Goal: Task Accomplishment & Management: Manage account settings

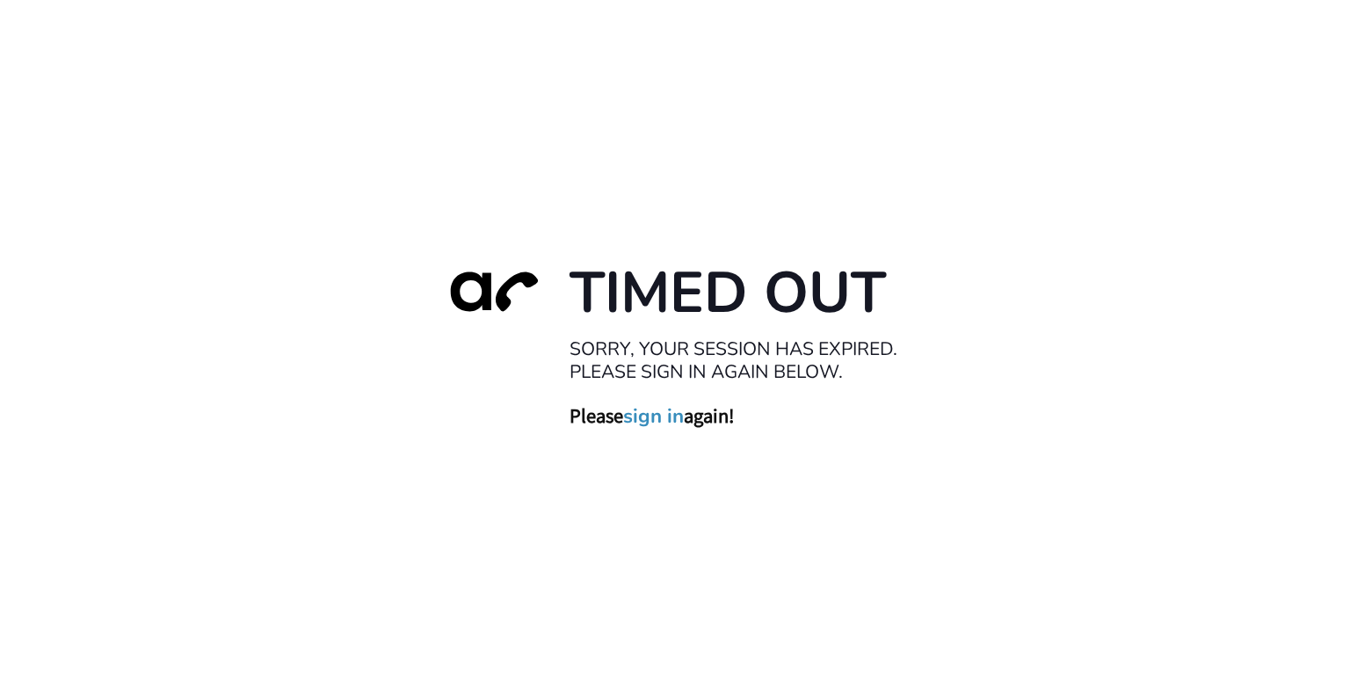
click at [671, 417] on link "sign in" at bounding box center [653, 415] width 61 height 25
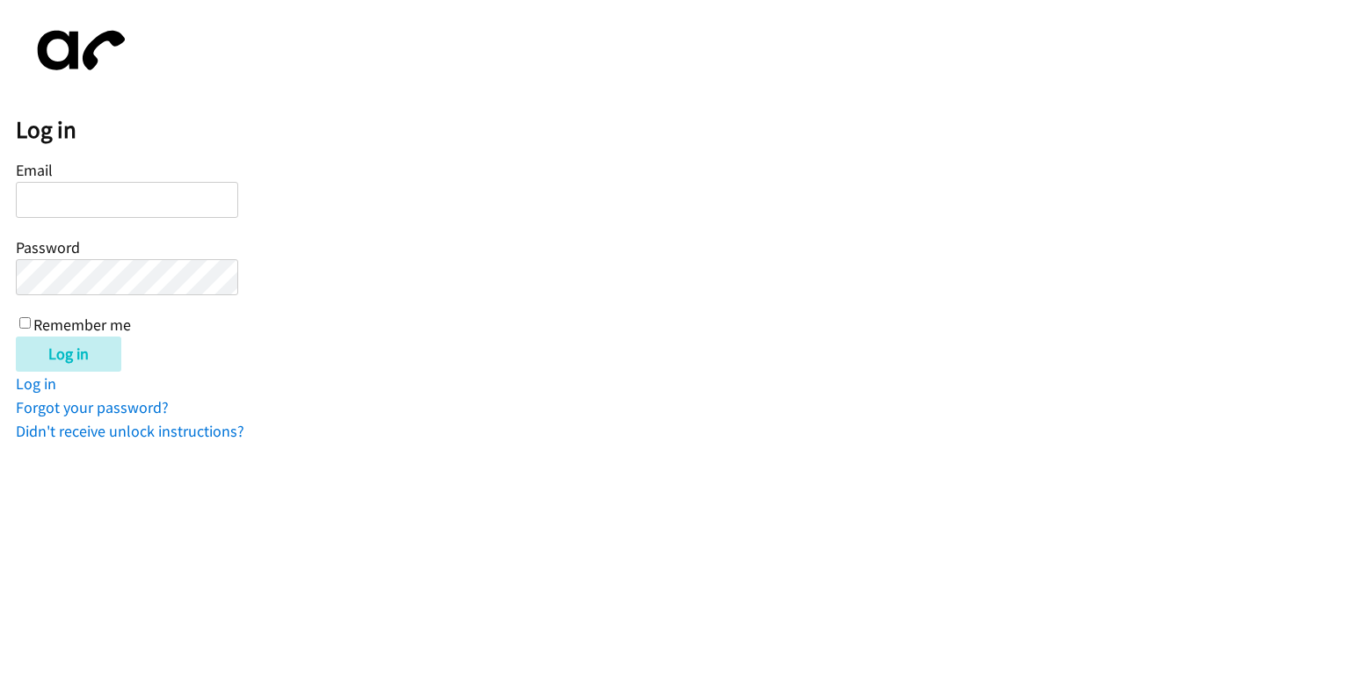
click at [175, 189] on input "Email" at bounding box center [127, 200] width 222 height 36
click at [170, 213] on input "Email" at bounding box center [127, 200] width 222 height 36
type input "[PERSON_NAME][EMAIL_ADDRESS][DOMAIN_NAME]"
click at [16, 337] on input "Log in" at bounding box center [68, 354] width 105 height 35
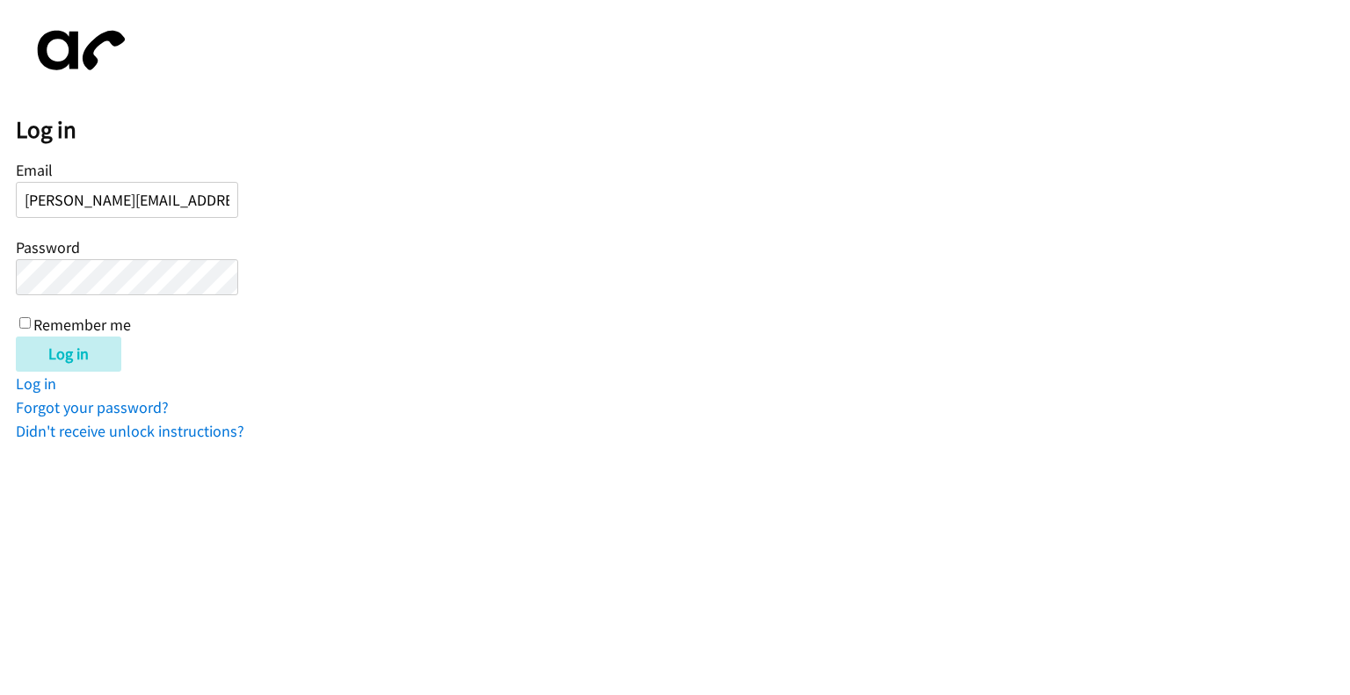
click at [179, 366] on div "Log in" at bounding box center [683, 354] width 1334 height 35
click at [28, 318] on input "Remember me" at bounding box center [24, 322] width 11 height 11
checkbox input "true"
click at [47, 356] on input "Log in" at bounding box center [68, 354] width 105 height 35
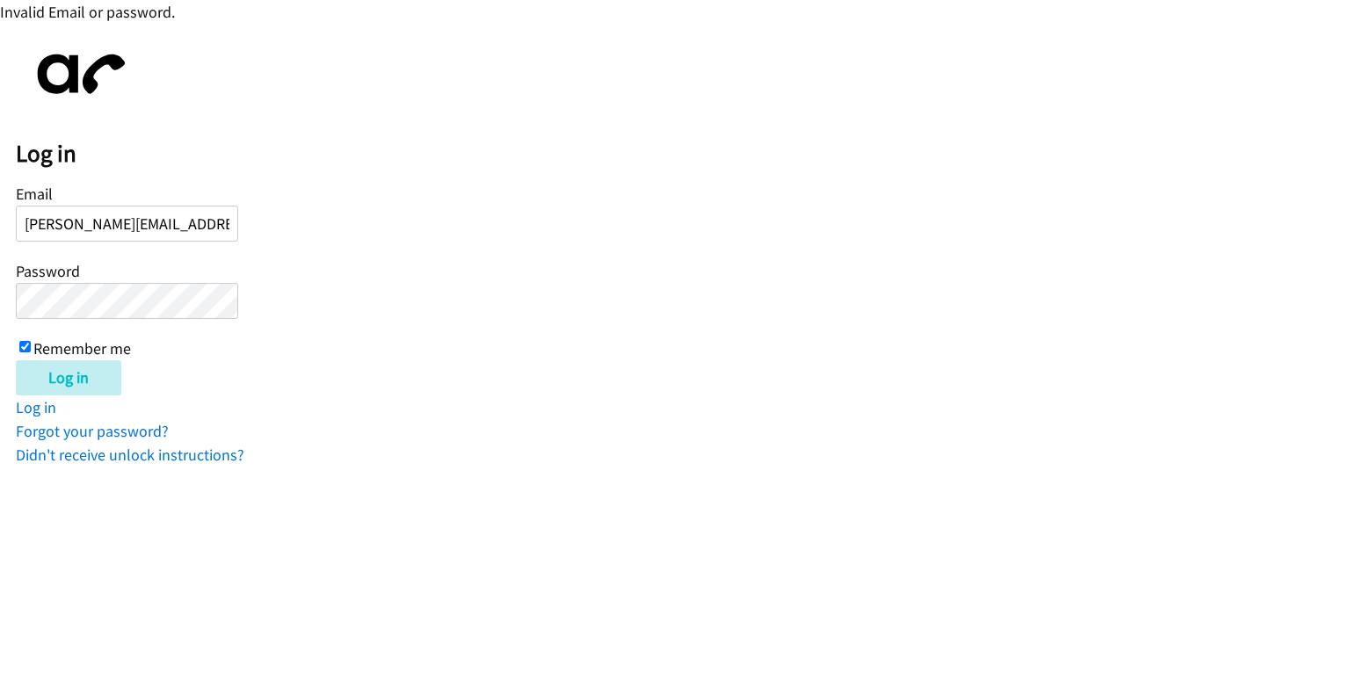
click at [16, 360] on input "Log in" at bounding box center [68, 377] width 105 height 35
click at [103, 437] on link "Forgot your password?" at bounding box center [92, 431] width 153 height 20
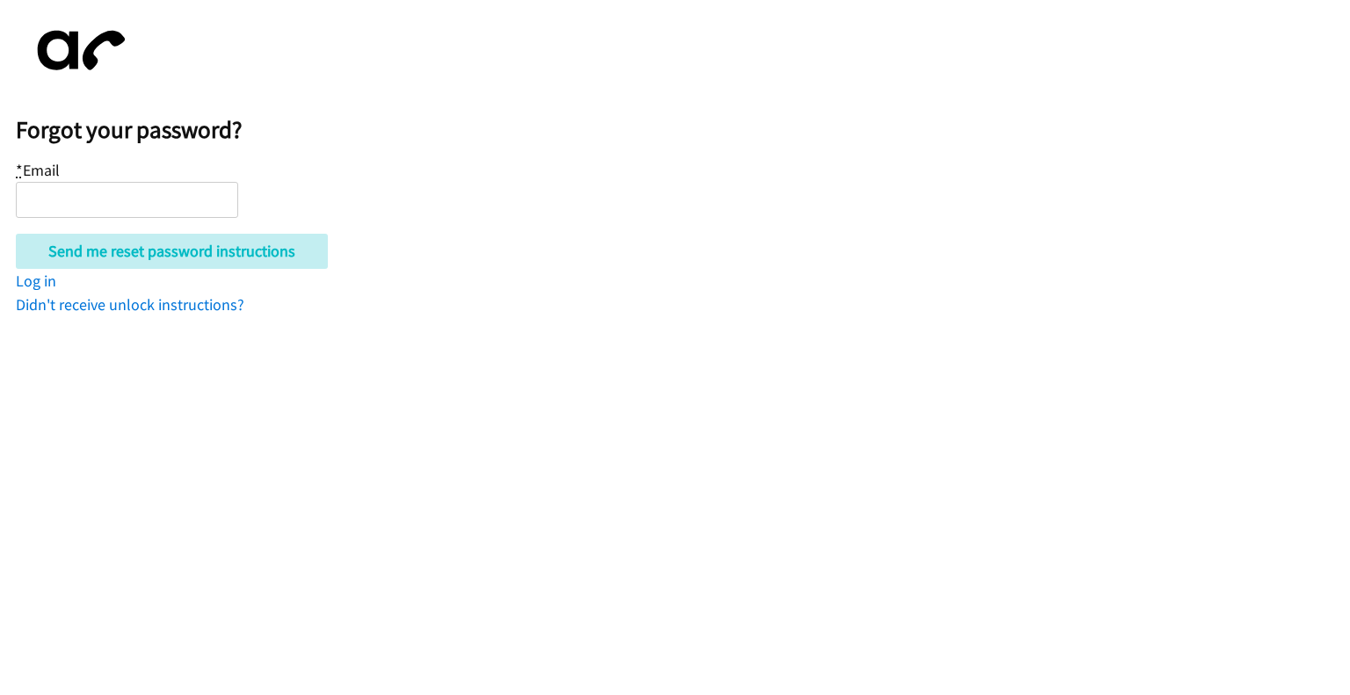
click at [156, 199] on input "* Email" at bounding box center [127, 200] width 222 height 36
type input "[PERSON_NAME][EMAIL_ADDRESS][DOMAIN_NAME]"
click at [176, 259] on input "Send me reset password instructions" at bounding box center [172, 251] width 312 height 35
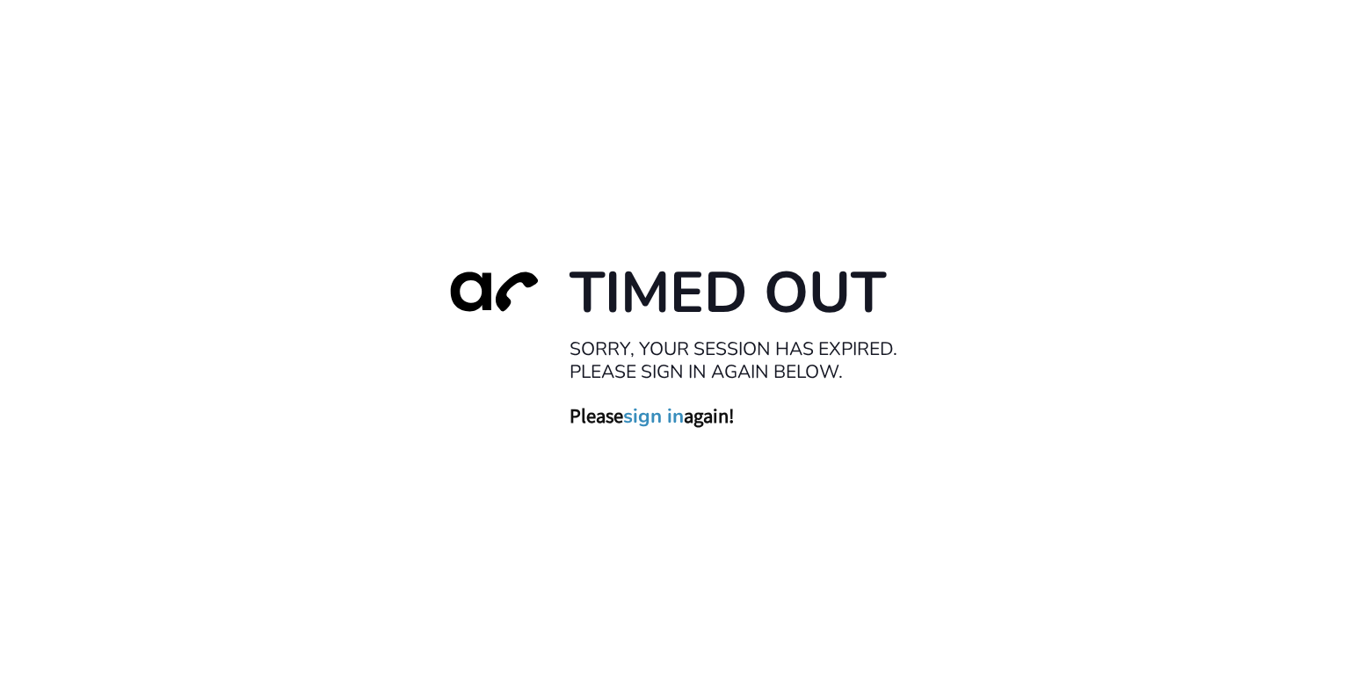
click at [637, 410] on link "sign in" at bounding box center [653, 415] width 61 height 25
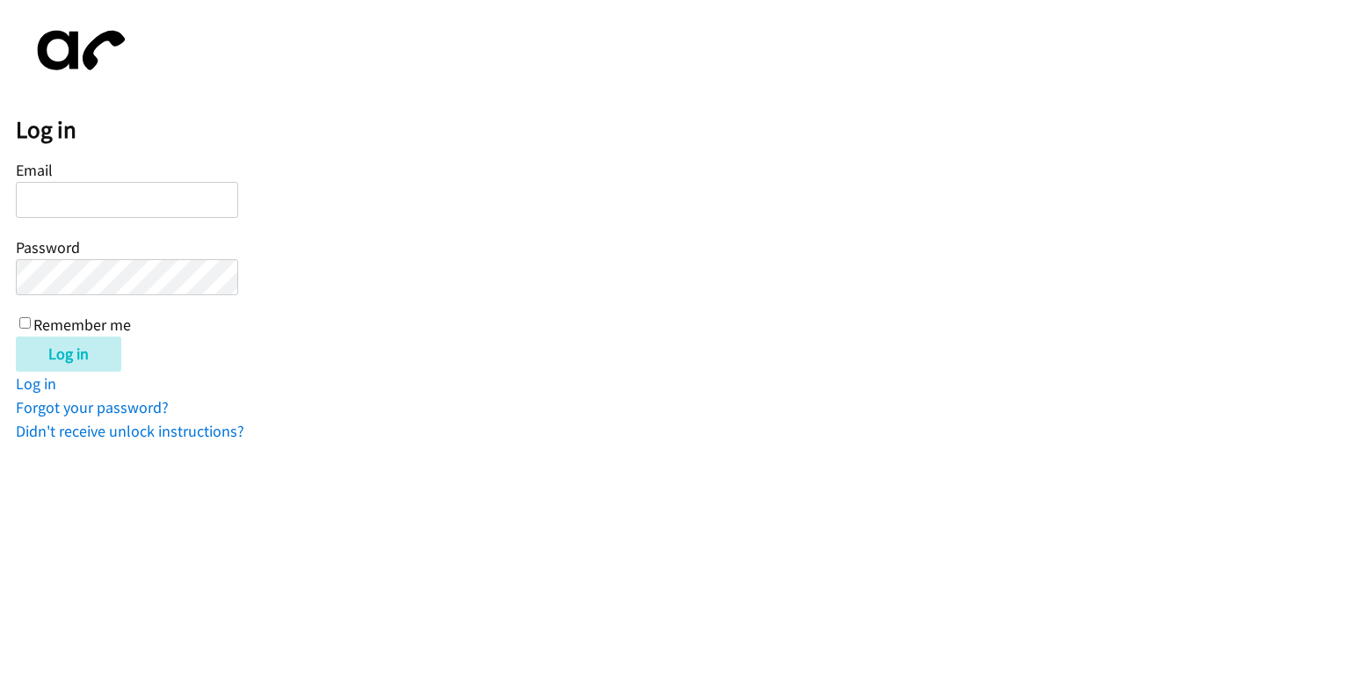
click at [61, 203] on input "Email" at bounding box center [127, 200] width 222 height 36
click at [162, 209] on input "andrew@zhealthehr.com" at bounding box center [127, 200] width 222 height 36
click at [248, 205] on form "Email andrew@zhealthehr.com Password Remember me Log in" at bounding box center [683, 263] width 1334 height 215
click at [201, 207] on input "andrew@zhealthehr.com" at bounding box center [127, 200] width 222 height 36
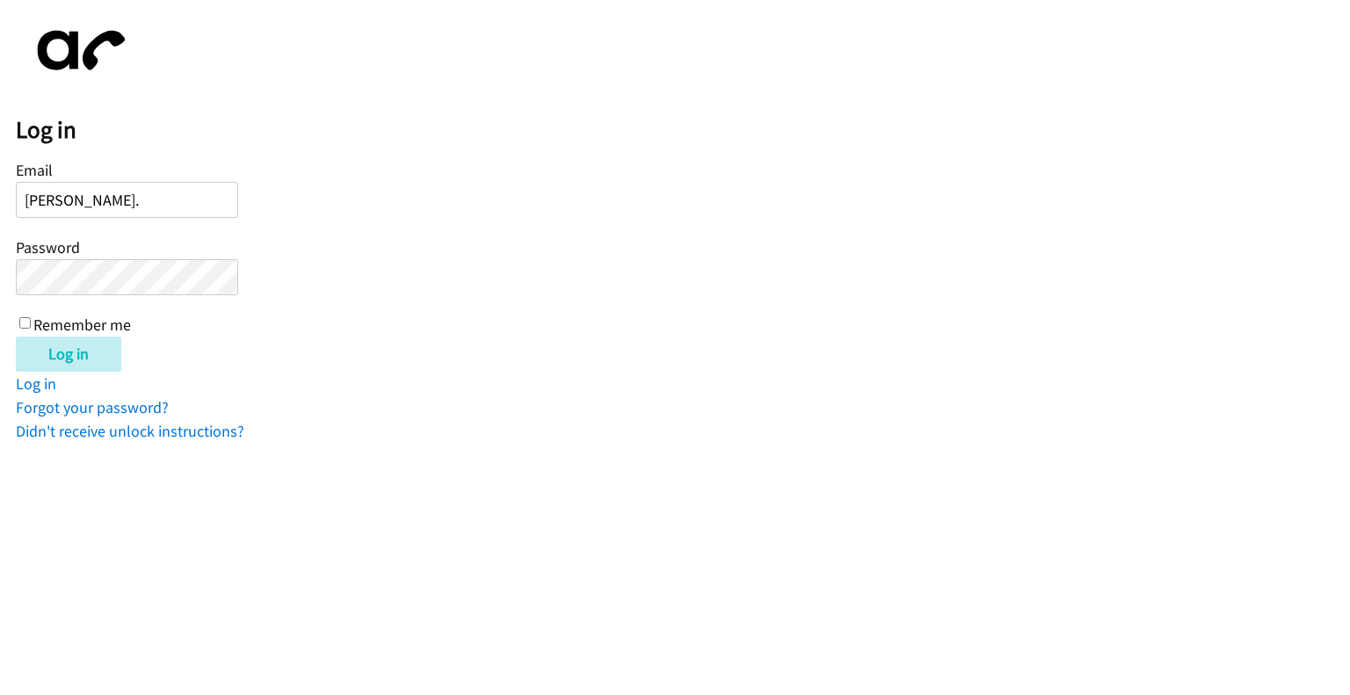
type input "andrew@zhealthehr.com"
click at [705, 168] on form "Email andrew@zhealthehr.com Password Remember me Log in" at bounding box center [683, 263] width 1334 height 215
click at [118, 299] on div "Email andrew@zhealthehr.com Password Remember me" at bounding box center [127, 245] width 222 height 179
click at [87, 356] on input "Log in" at bounding box center [68, 354] width 105 height 35
click at [39, 323] on label "Remember me" at bounding box center [82, 325] width 98 height 20
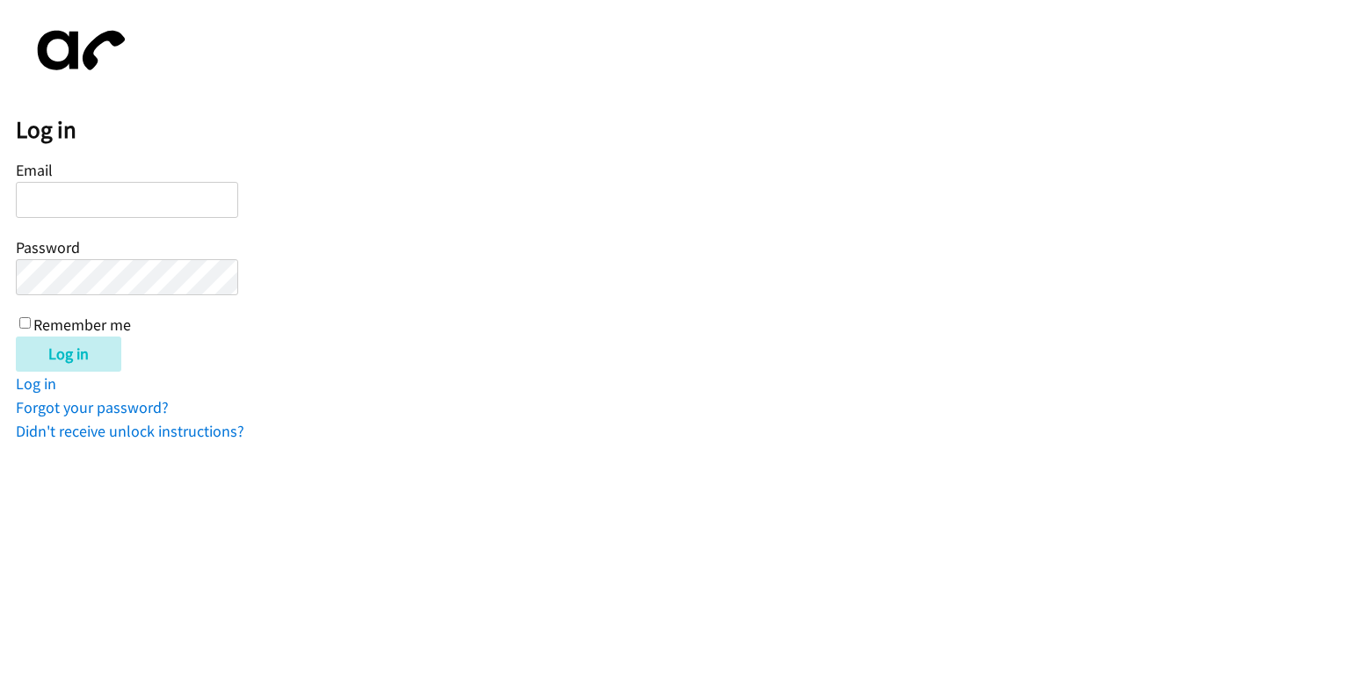
click at [31, 323] on input "Remember me" at bounding box center [24, 322] width 11 height 11
checkbox input "true"
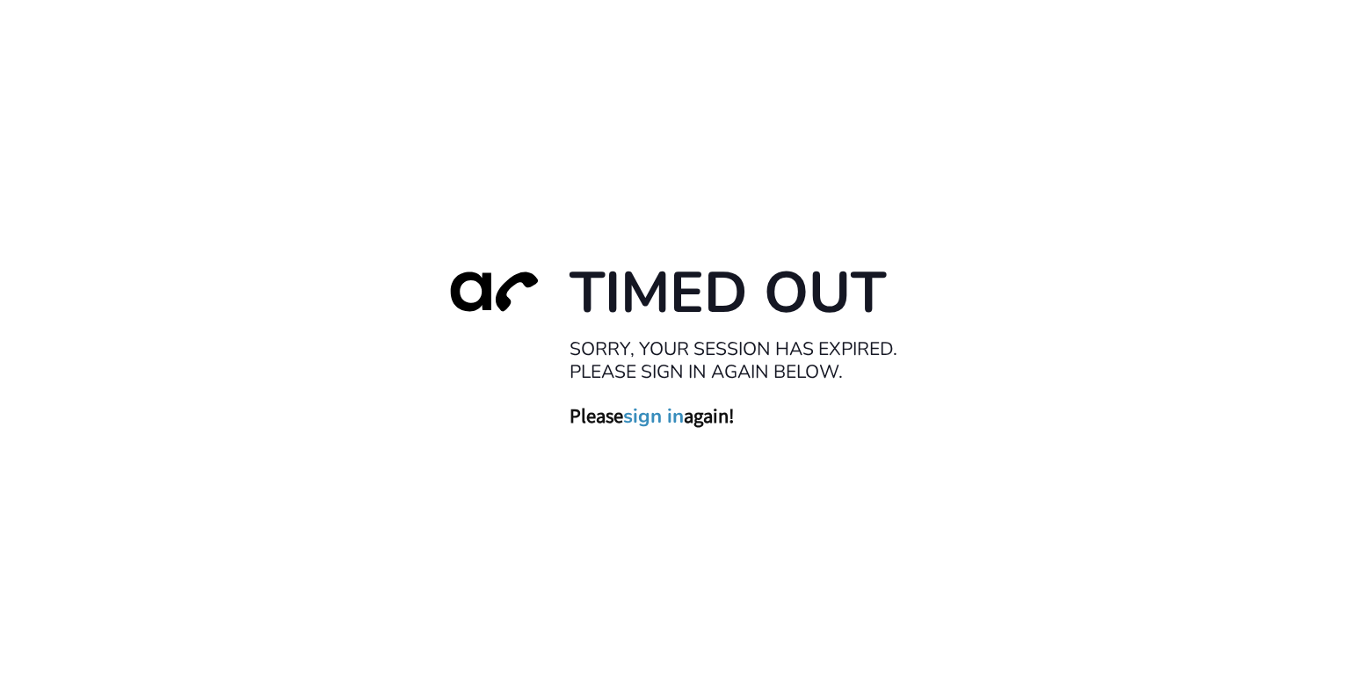
click at [545, 400] on div "Timed Out Sorry, your session has expired. Please sign in again below. Please s…" at bounding box center [675, 348] width 492 height 182
click at [675, 428] on link "sign in" at bounding box center [653, 415] width 61 height 25
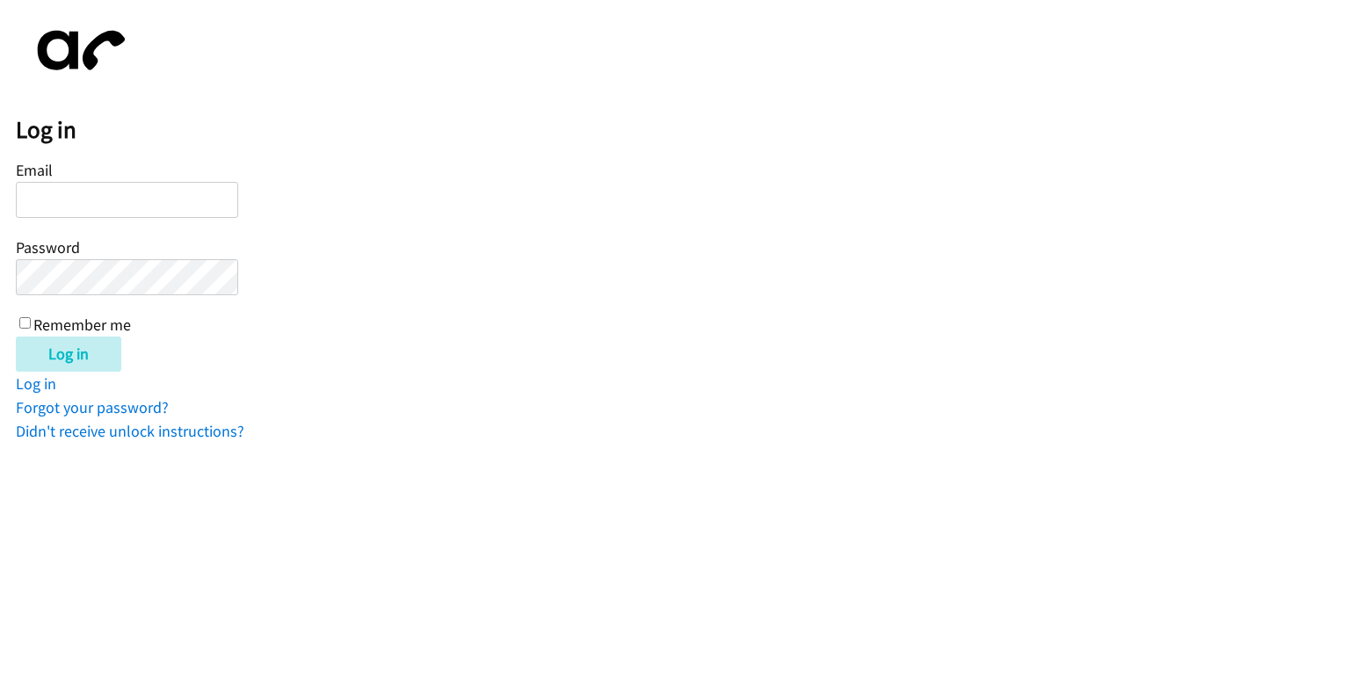
click at [82, 207] on input "Email" at bounding box center [127, 200] width 222 height 36
type input "[PERSON_NAME][EMAIL_ADDRESS][DOMAIN_NAME]"
click at [34, 319] on label "Remember me" at bounding box center [82, 325] width 98 height 20
click at [31, 319] on input "Remember me" at bounding box center [24, 322] width 11 height 11
checkbox input "true"
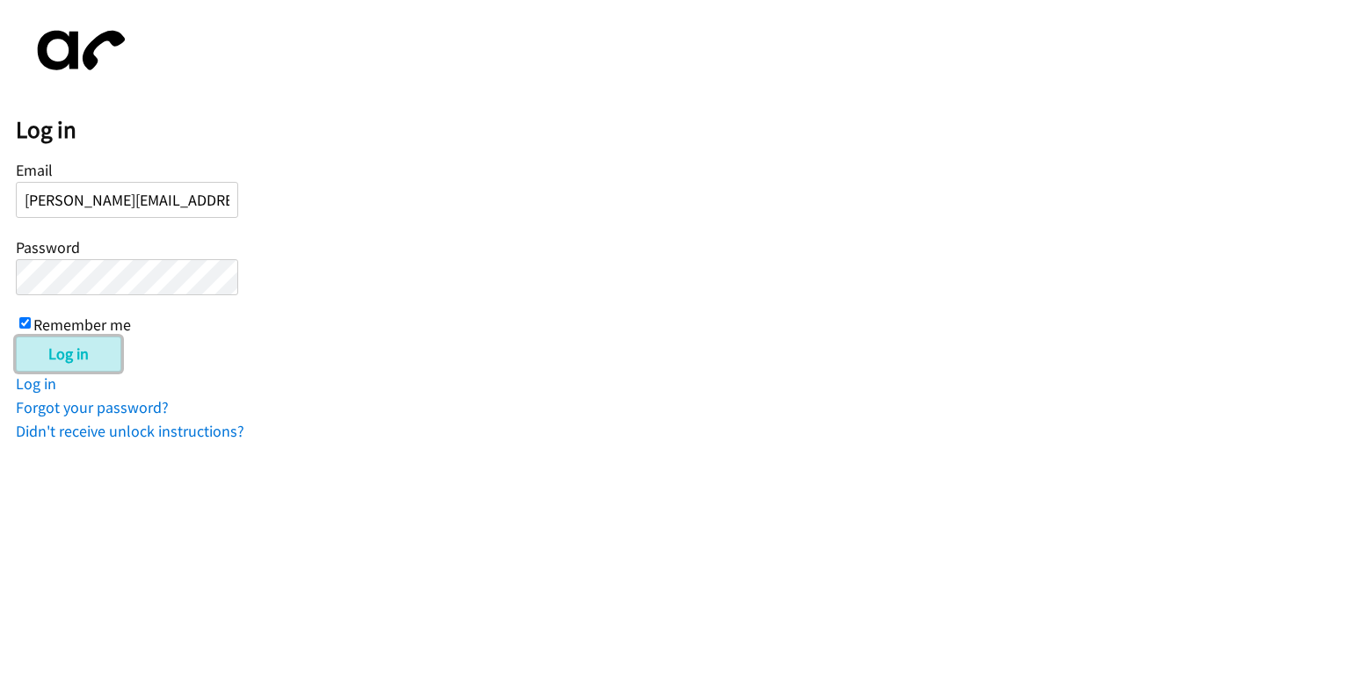
click at [42, 348] on input "Log in" at bounding box center [68, 354] width 105 height 35
click at [60, 197] on input "Email" at bounding box center [127, 200] width 222 height 36
type input "andrew@zhealthehr.com"
click at [8, 265] on body "Log in Email andrew@zhealthehr.com Password Remember me Log in Log in Forgot yo…" at bounding box center [675, 229] width 1350 height 427
click at [29, 326] on input "Remember me" at bounding box center [24, 322] width 11 height 11
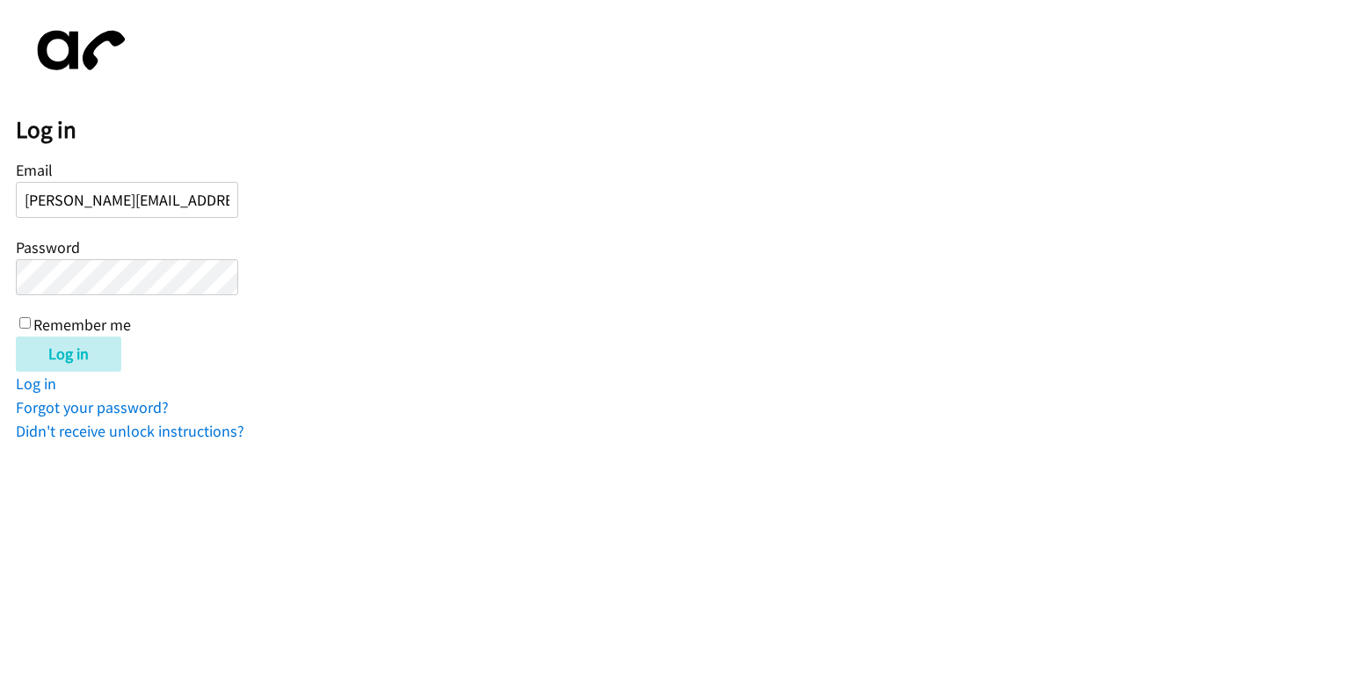
checkbox input "true"
click at [38, 341] on input "Log in" at bounding box center [68, 354] width 105 height 35
